Goal: Transaction & Acquisition: Purchase product/service

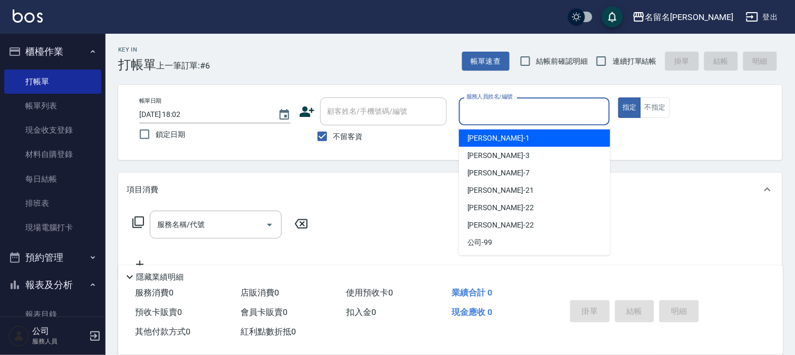
click at [529, 112] on input "服務人員姓名/編號" at bounding box center [535, 111] width 142 height 18
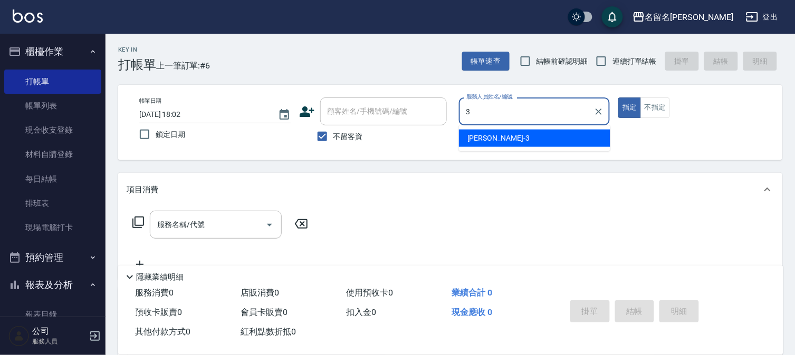
type input "[PERSON_NAME]-3"
type button "true"
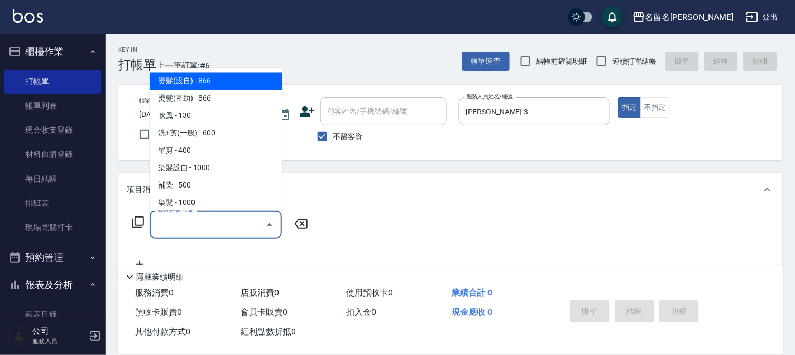
click at [238, 220] on input "服務名稱/代號" at bounding box center [208, 225] width 107 height 18
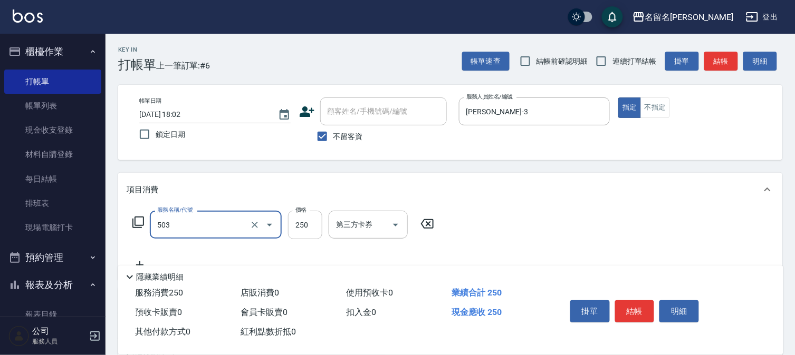
type input "指定洗髮(503)"
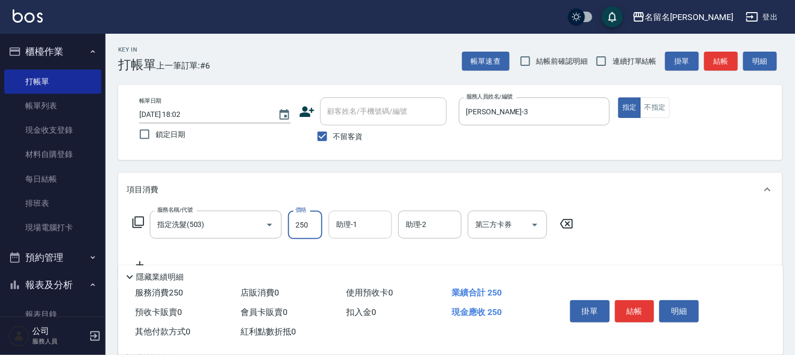
click at [361, 225] on input "助理-1" at bounding box center [360, 225] width 54 height 18
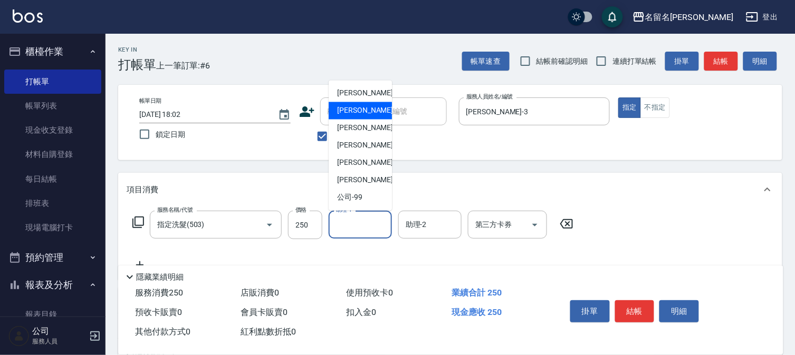
click at [385, 113] on div "李宛真 -3" at bounding box center [360, 110] width 63 height 17
type input "李宛真-3"
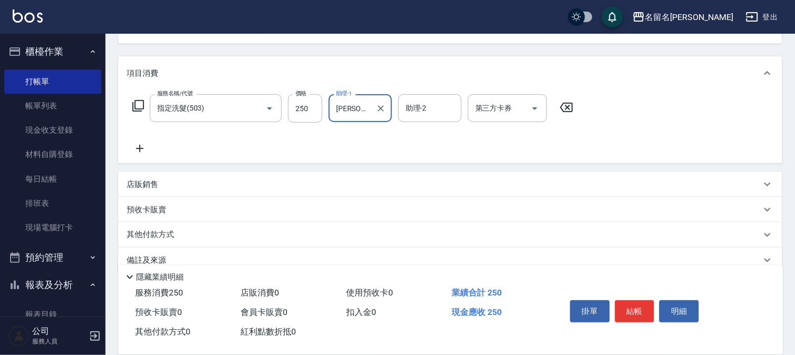
scroll to position [117, 0]
click at [142, 149] on icon at bounding box center [140, 148] width 26 height 13
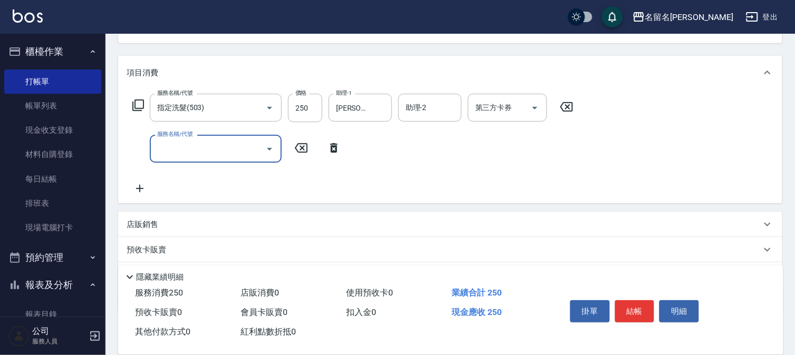
click at [166, 150] on input "服務名稱/代號" at bounding box center [208, 149] width 107 height 18
type input "指定洗髮(503)"
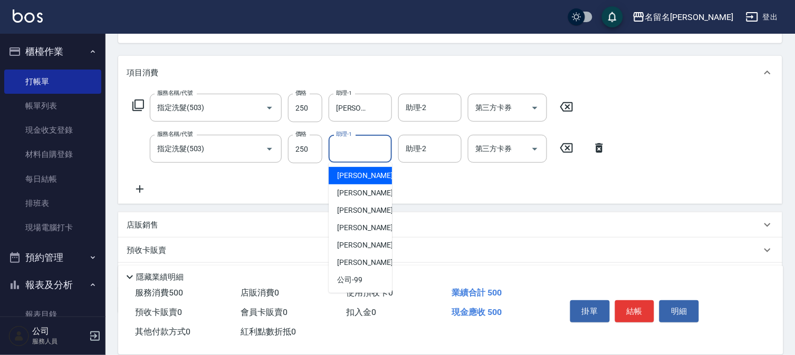
click at [339, 147] on input "助理-1" at bounding box center [360, 149] width 54 height 18
click at [360, 187] on div "李宛真 -3" at bounding box center [360, 193] width 63 height 17
type input "李宛真-3"
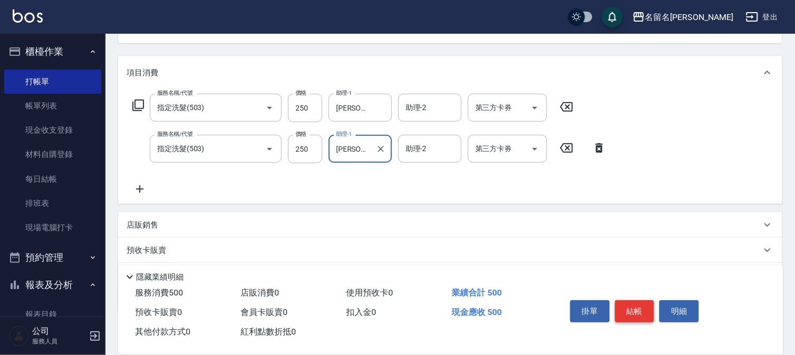
click at [633, 304] on button "結帳" at bounding box center [635, 312] width 40 height 22
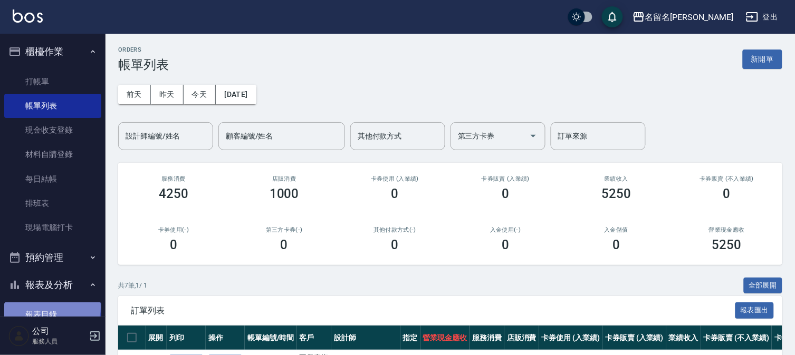
click at [48, 307] on link "報表目錄" at bounding box center [52, 315] width 97 height 24
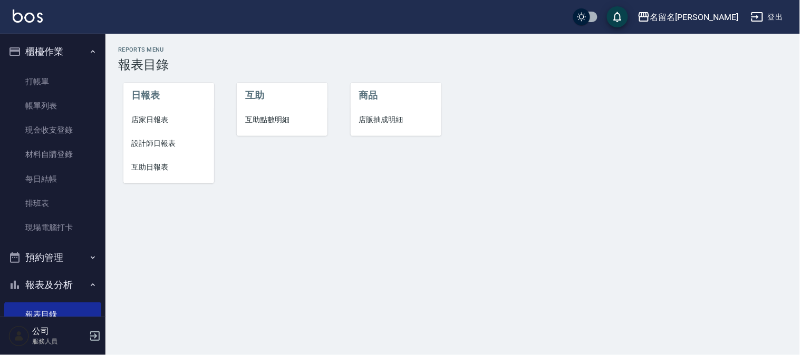
click at [156, 138] on span "設計師日報表" at bounding box center [169, 143] width 74 height 11
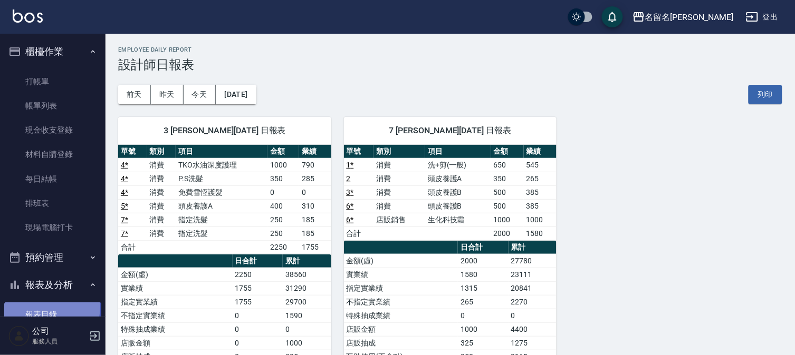
click at [43, 307] on link "報表目錄" at bounding box center [52, 315] width 97 height 24
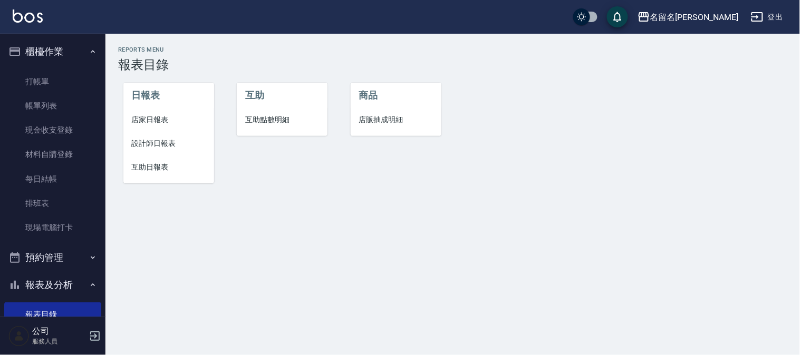
click at [158, 116] on span "店家日報表" at bounding box center [169, 119] width 74 height 11
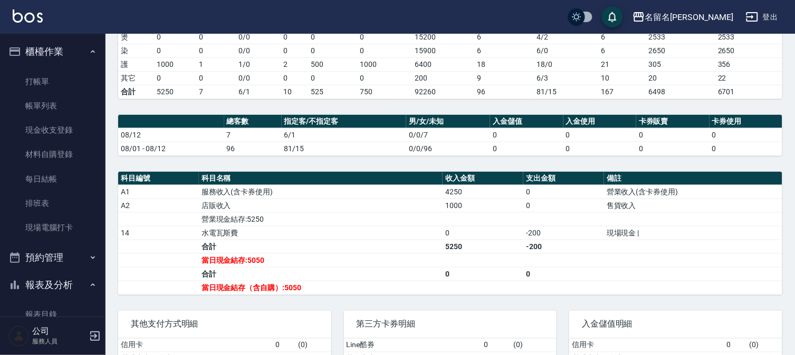
scroll to position [234, 0]
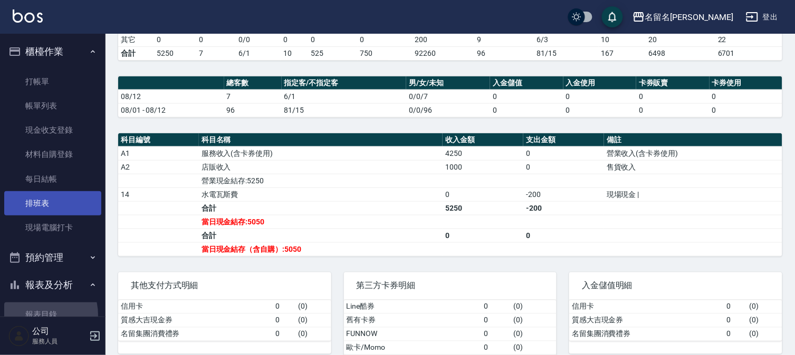
drag, startPoint x: 41, startPoint y: 315, endPoint x: 66, endPoint y: 214, distance: 103.9
click at [41, 314] on link "報表目錄" at bounding box center [52, 315] width 97 height 24
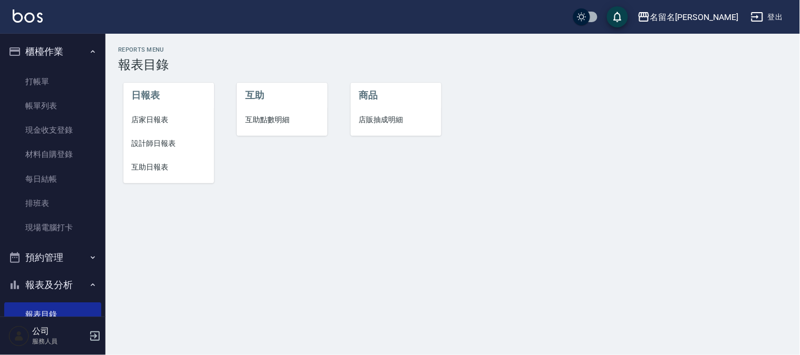
click at [148, 169] on span "互助日報表" at bounding box center [169, 167] width 74 height 11
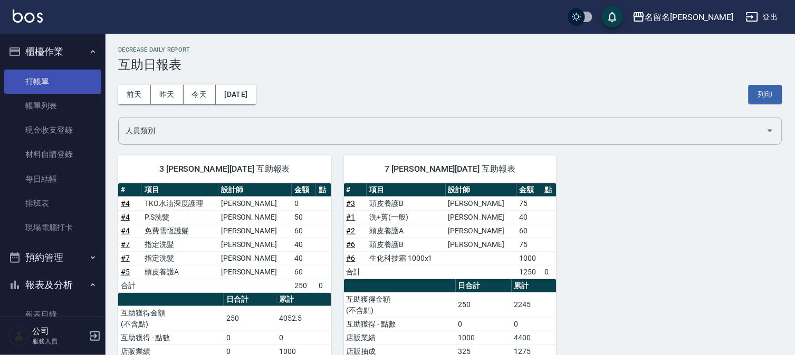
click at [43, 80] on link "打帳單" at bounding box center [52, 82] width 97 height 24
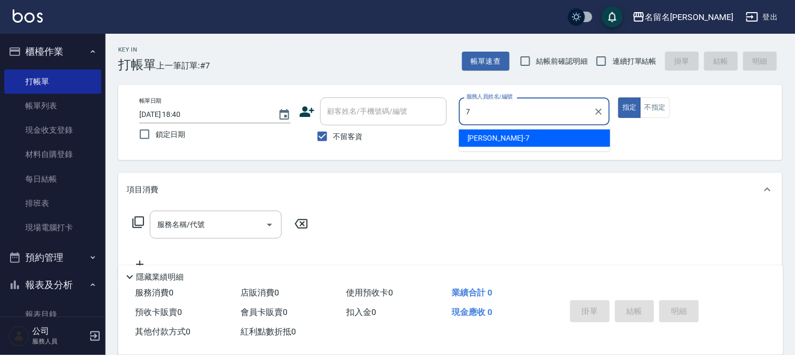
type input "陳怡伶-7"
type button "true"
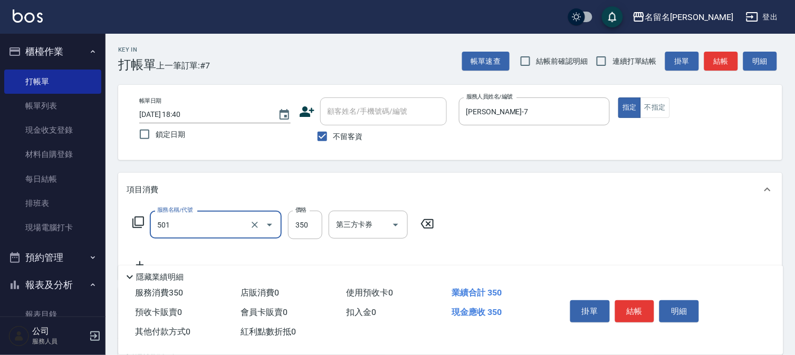
type input "P.S洗髮(501)"
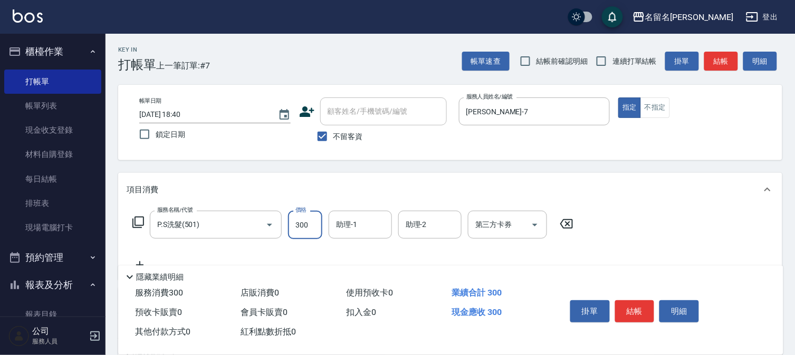
type input "300"
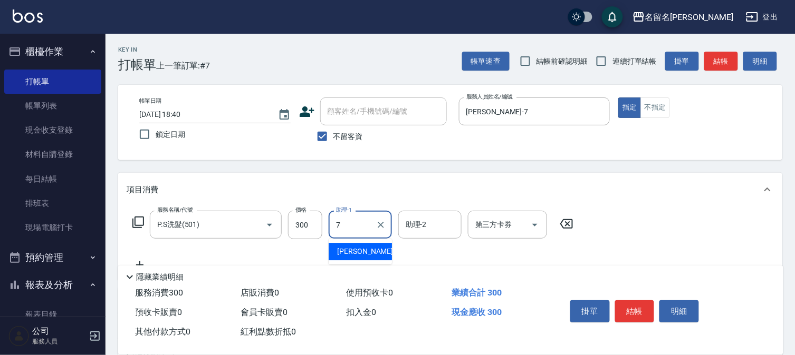
type input "陳怡伶-7"
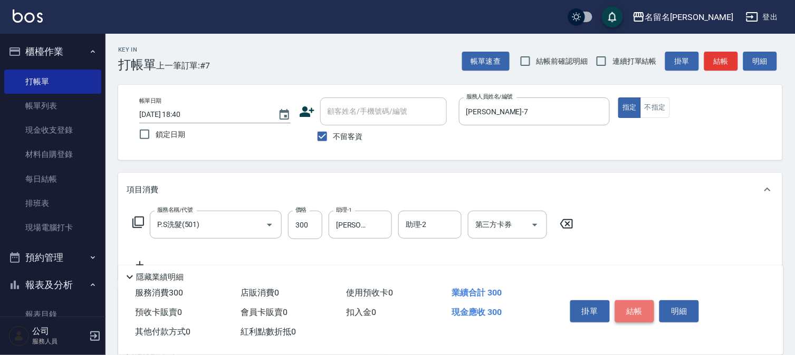
click at [634, 315] on button "結帳" at bounding box center [635, 312] width 40 height 22
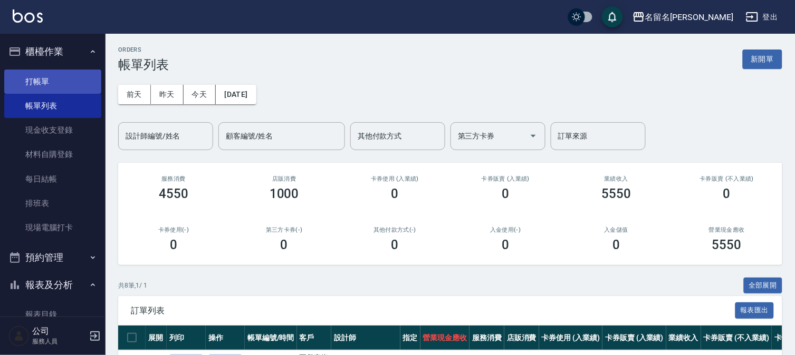
click at [64, 81] on link "打帳單" at bounding box center [52, 82] width 97 height 24
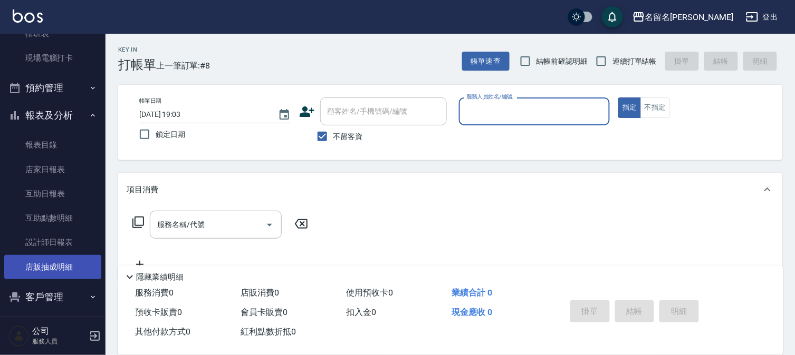
scroll to position [176, 0]
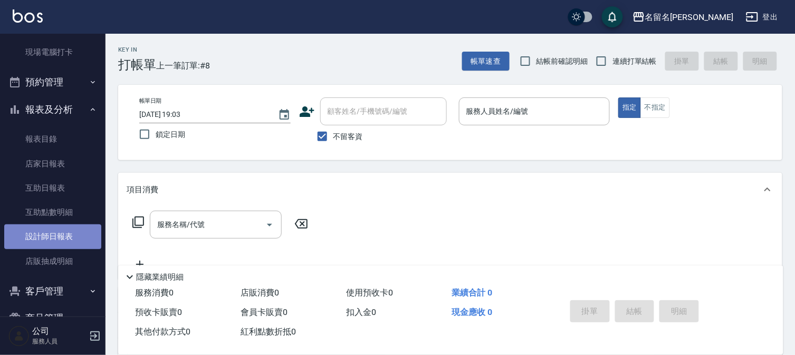
click at [55, 227] on link "設計師日報表" at bounding box center [52, 237] width 97 height 24
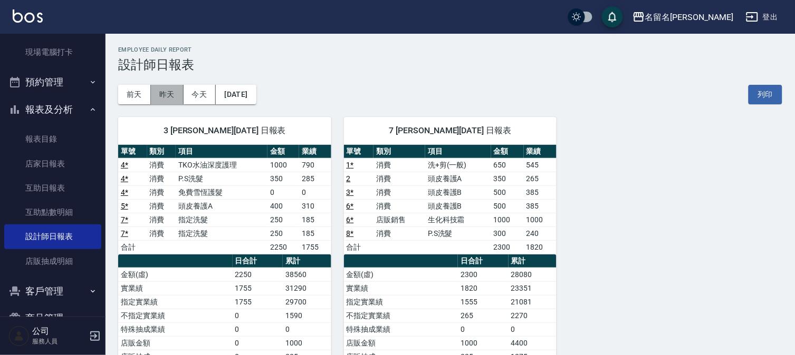
click at [173, 96] on button "昨天" at bounding box center [167, 95] width 33 height 20
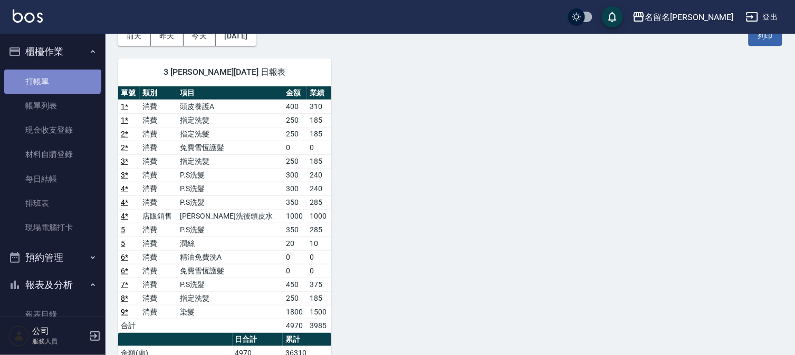
click at [52, 76] on link "打帳單" at bounding box center [52, 82] width 97 height 24
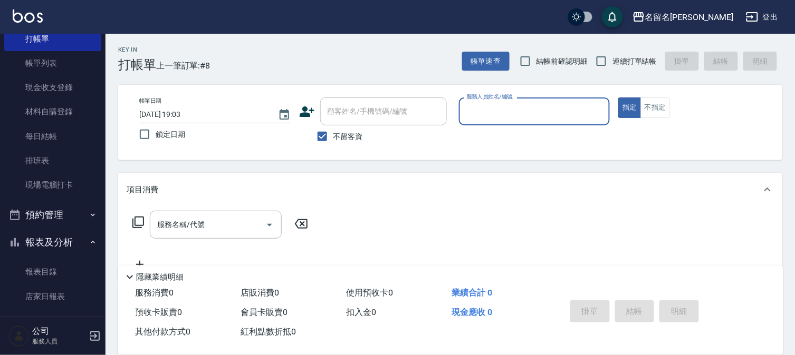
scroll to position [176, 0]
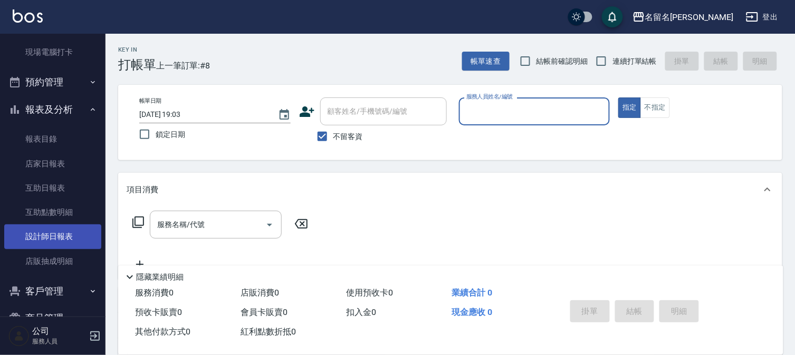
click at [58, 229] on link "設計師日報表" at bounding box center [52, 237] width 97 height 24
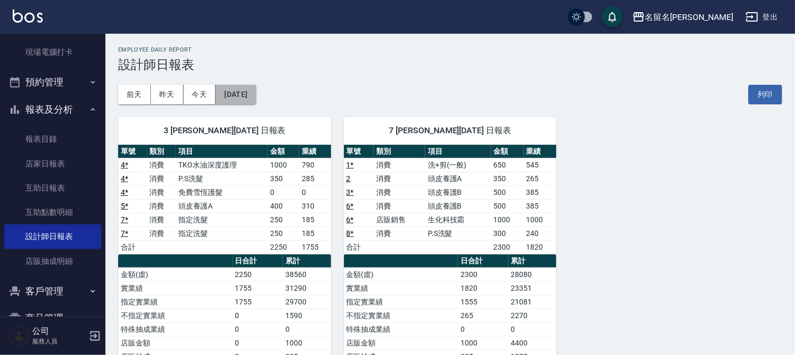
click at [239, 96] on button "[DATE]" at bounding box center [236, 95] width 40 height 20
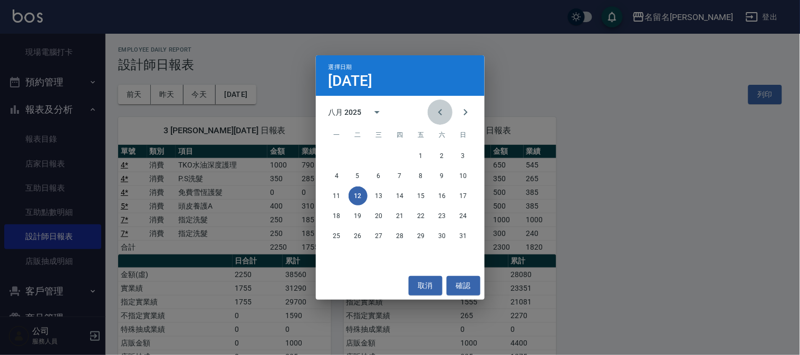
click at [438, 111] on icon "Previous month" at bounding box center [440, 112] width 13 height 13
click at [399, 233] on button "31" at bounding box center [400, 236] width 19 height 19
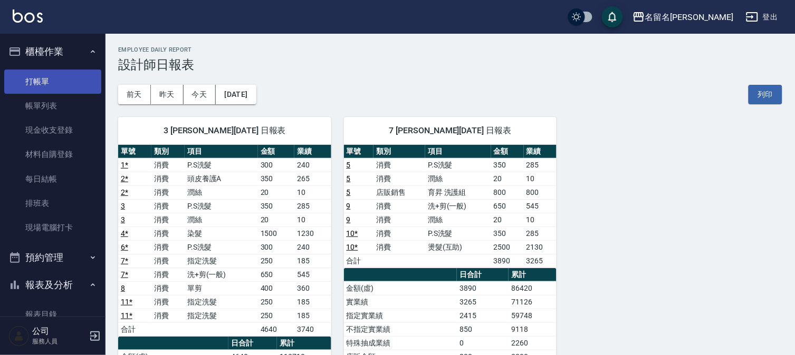
click at [67, 78] on link "打帳單" at bounding box center [52, 82] width 97 height 24
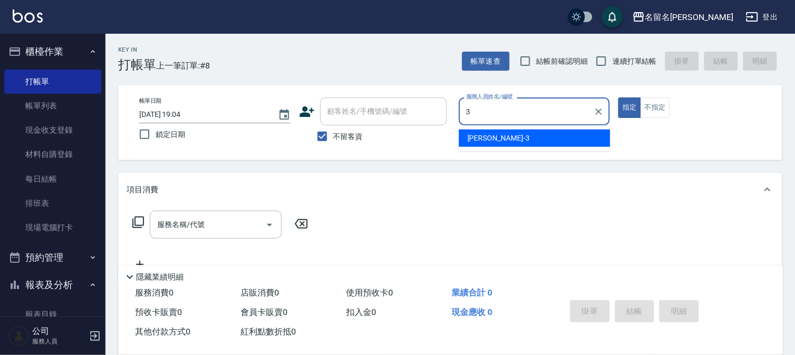
type input "李宛真-3"
type button "true"
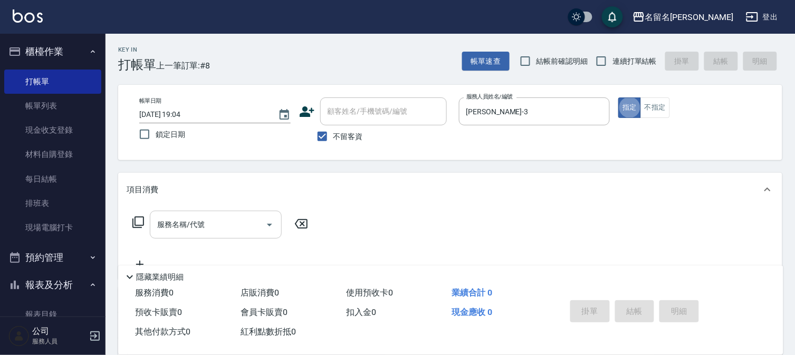
drag, startPoint x: 202, startPoint y: 236, endPoint x: 200, endPoint y: 230, distance: 5.5
click at [200, 234] on div "服務名稱/代號" at bounding box center [216, 225] width 132 height 28
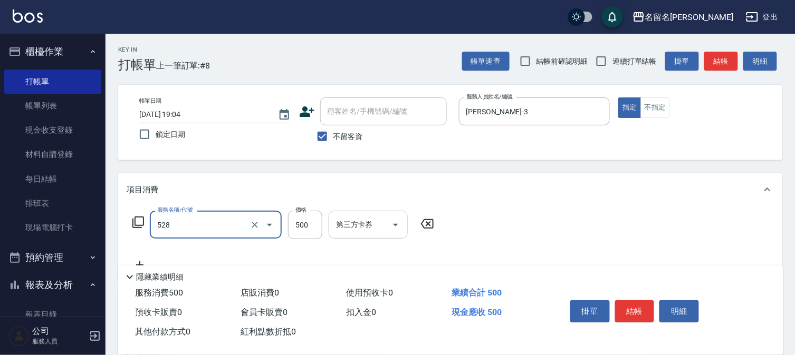
type input "頭皮養護B(528)"
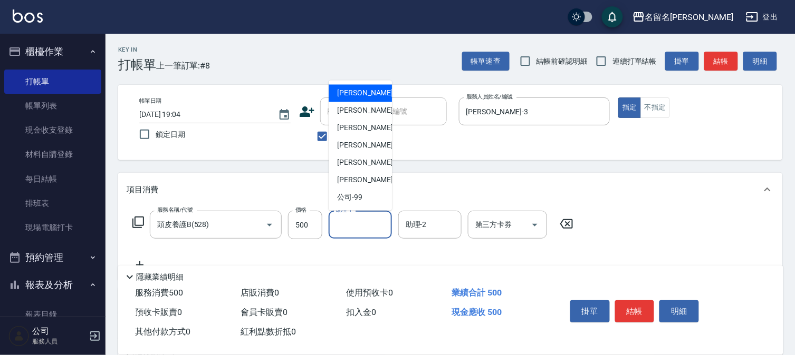
click at [359, 229] on input "助理-1" at bounding box center [360, 225] width 54 height 18
click at [378, 114] on div "李宛真 -3" at bounding box center [360, 110] width 63 height 17
type input "李宛真-3"
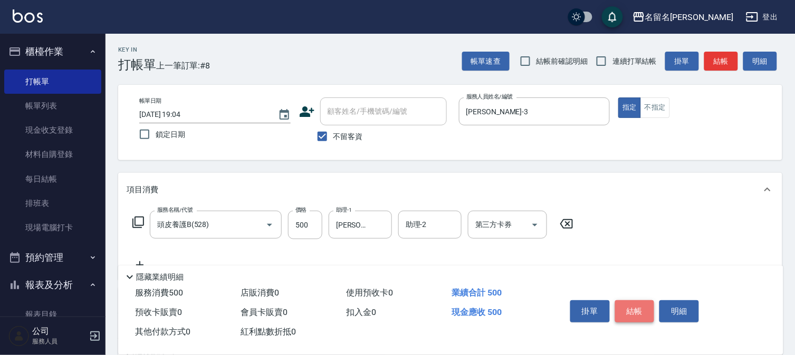
click at [637, 306] on button "結帳" at bounding box center [635, 312] width 40 height 22
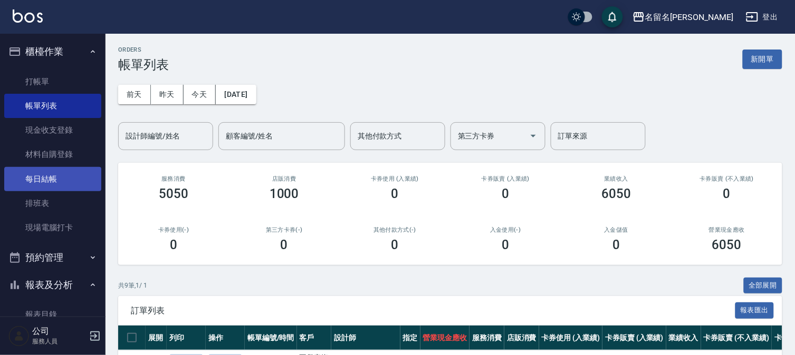
click at [39, 175] on link "每日結帳" at bounding box center [52, 179] width 97 height 24
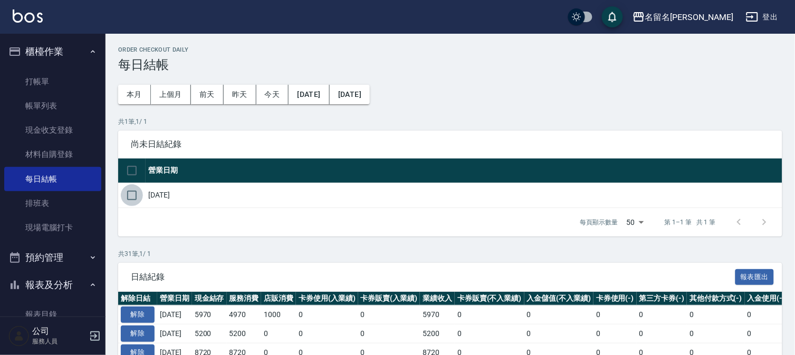
click at [128, 195] on input "checkbox" at bounding box center [132, 196] width 22 height 22
checkbox input "true"
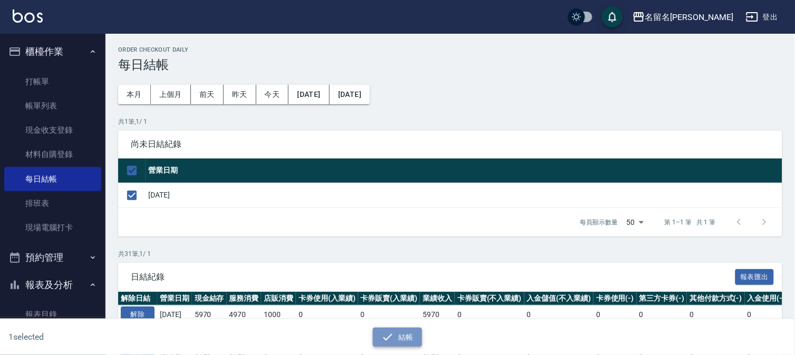
click at [385, 343] on icon "button" at bounding box center [387, 337] width 13 height 13
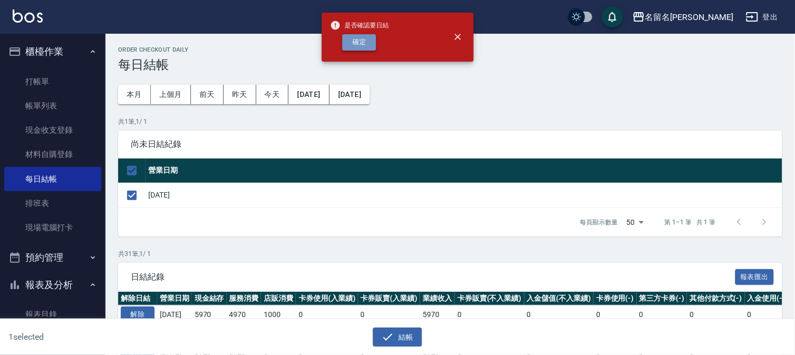
click at [372, 44] on button "確定" at bounding box center [359, 42] width 34 height 16
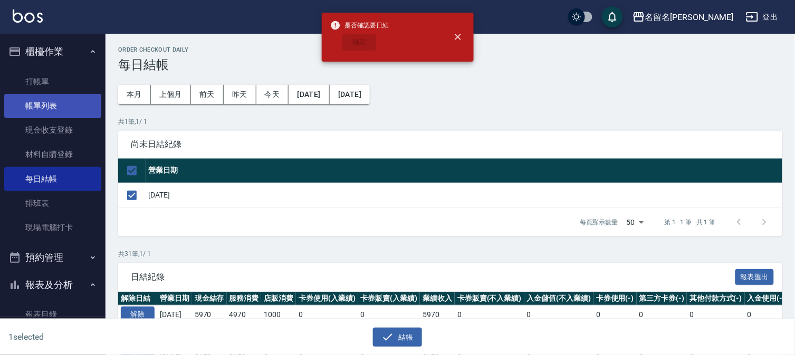
checkbox input "false"
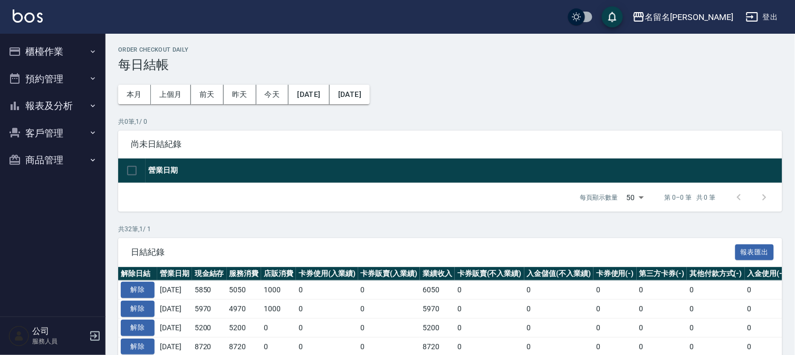
click at [51, 102] on button "報表及分析" at bounding box center [52, 105] width 97 height 27
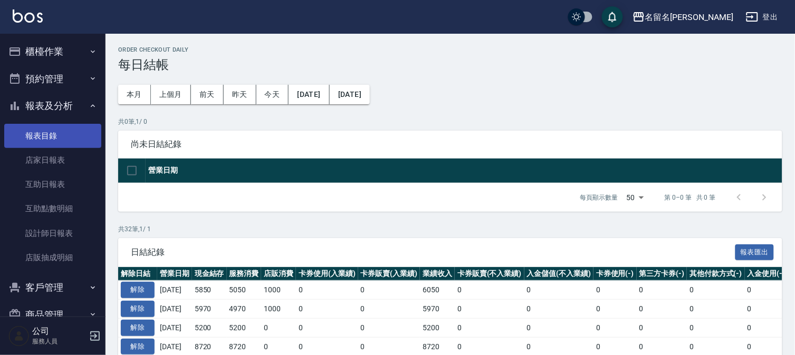
click at [54, 133] on link "報表目錄" at bounding box center [52, 136] width 97 height 24
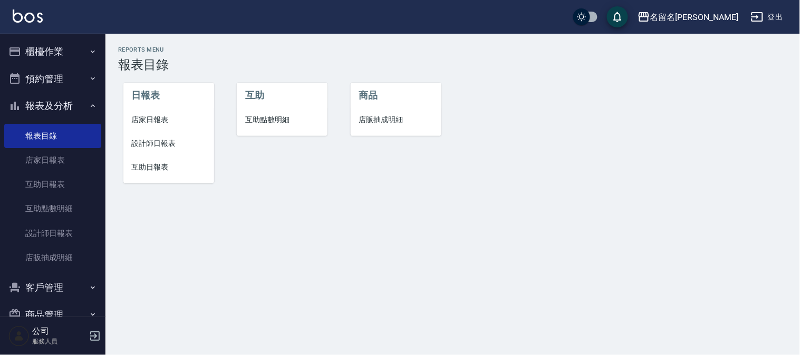
click at [151, 118] on span "店家日報表" at bounding box center [169, 119] width 74 height 11
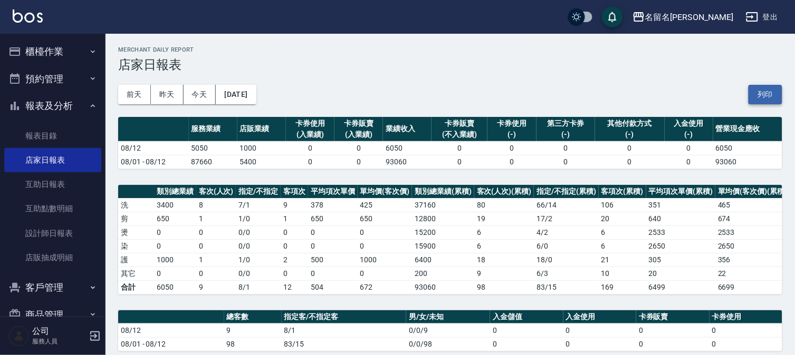
click at [771, 93] on button "列印" at bounding box center [765, 95] width 34 height 20
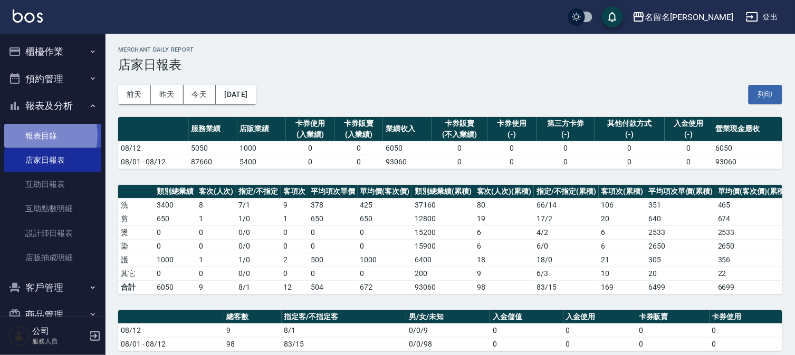
click at [33, 136] on link "報表目錄" at bounding box center [52, 136] width 97 height 24
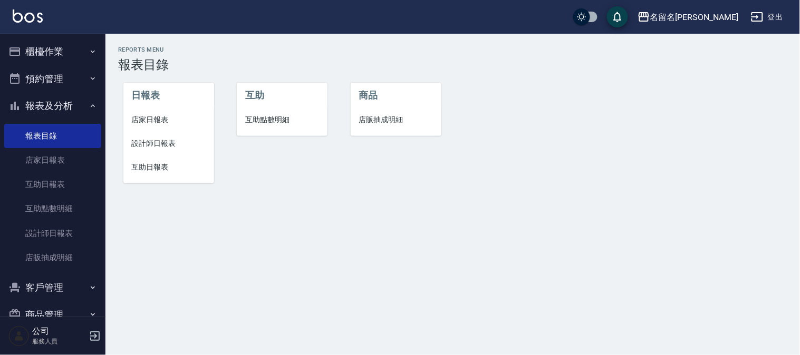
click at [165, 140] on span "設計師日報表" at bounding box center [169, 143] width 74 height 11
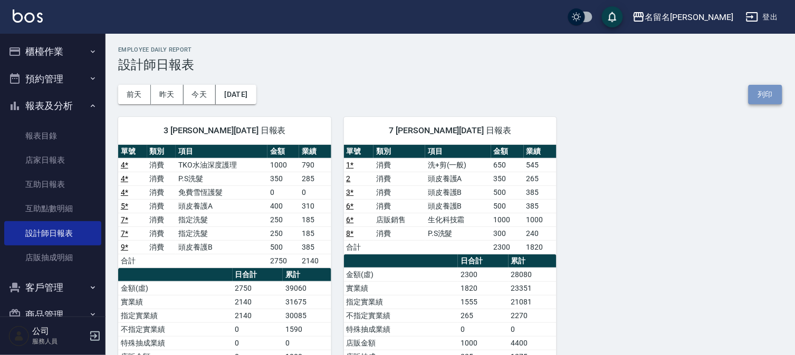
click at [771, 90] on button "列印" at bounding box center [765, 95] width 34 height 20
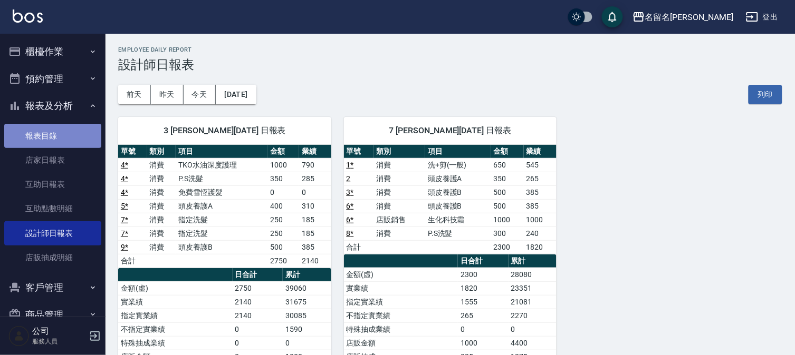
drag, startPoint x: 53, startPoint y: 130, endPoint x: 79, endPoint y: 130, distance: 25.8
click at [53, 130] on link "報表目錄" at bounding box center [52, 136] width 97 height 24
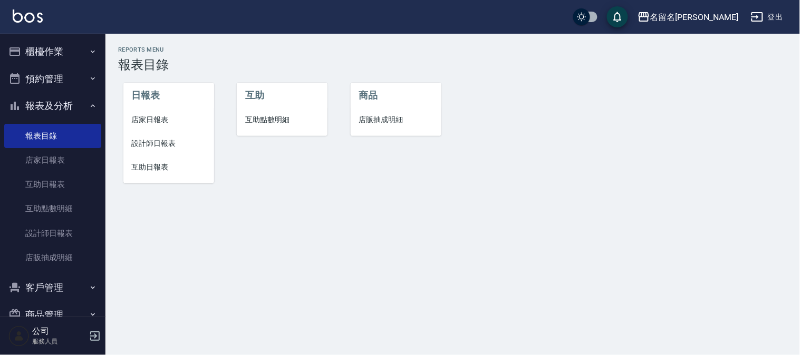
click at [158, 169] on span "互助日報表" at bounding box center [169, 167] width 74 height 11
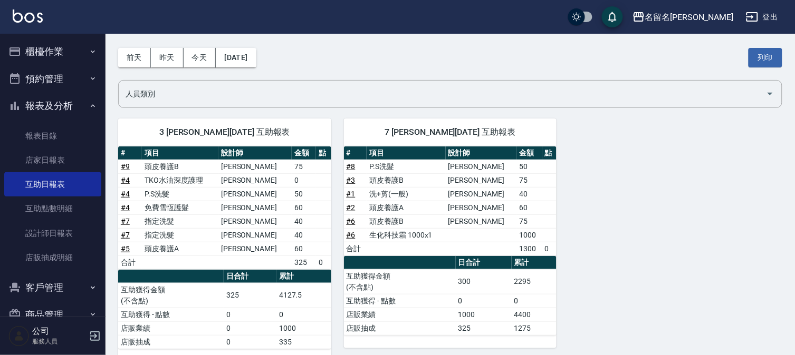
scroll to position [56, 0]
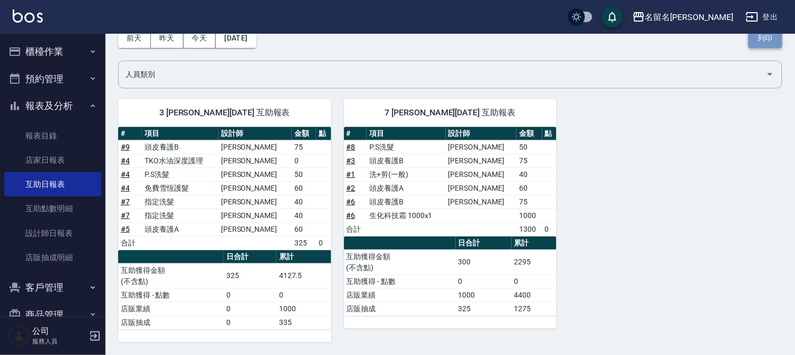
click at [757, 37] on button "列印" at bounding box center [765, 38] width 34 height 20
